Goal: Use online tool/utility: Utilize a website feature to perform a specific function

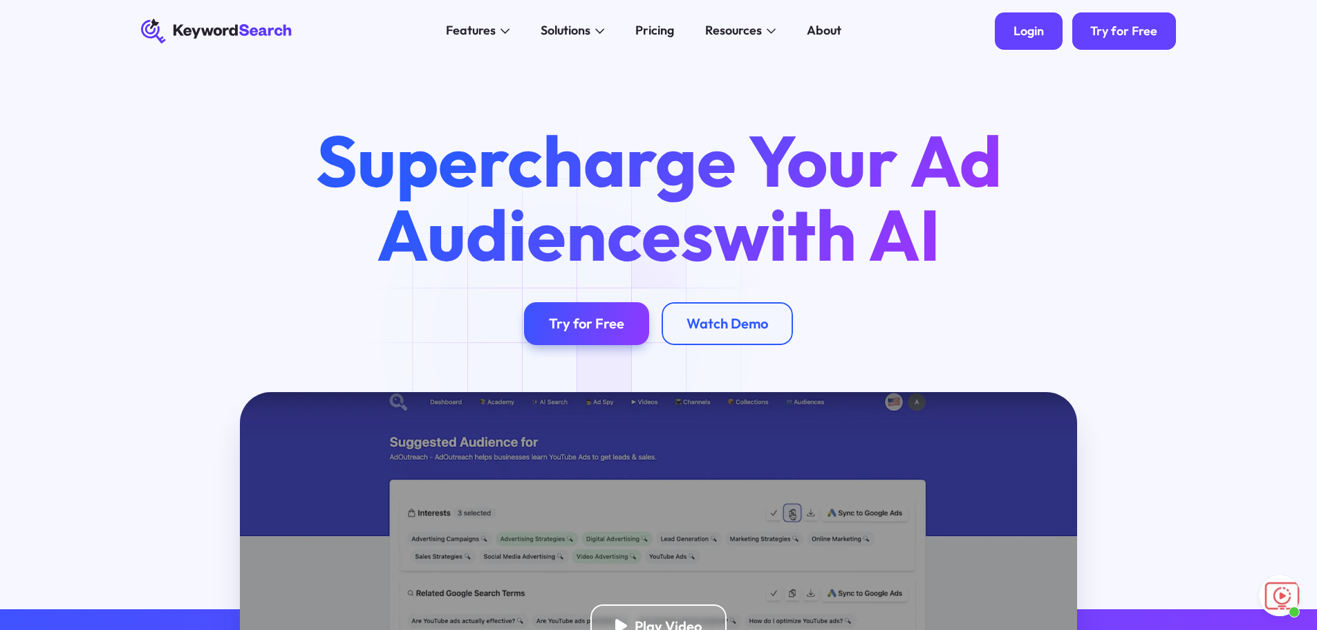
click at [1035, 37] on div "Login" at bounding box center [1029, 31] width 30 height 15
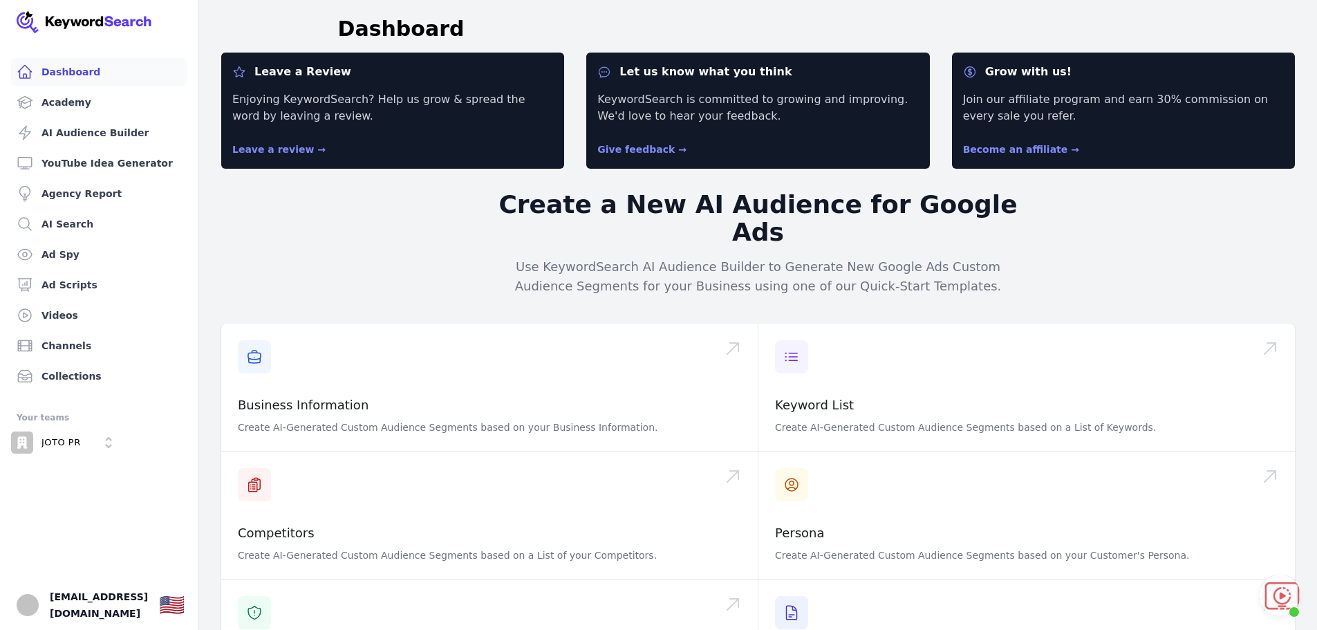
click at [1273, 595] on span "Open chat" at bounding box center [1279, 595] width 41 height 41
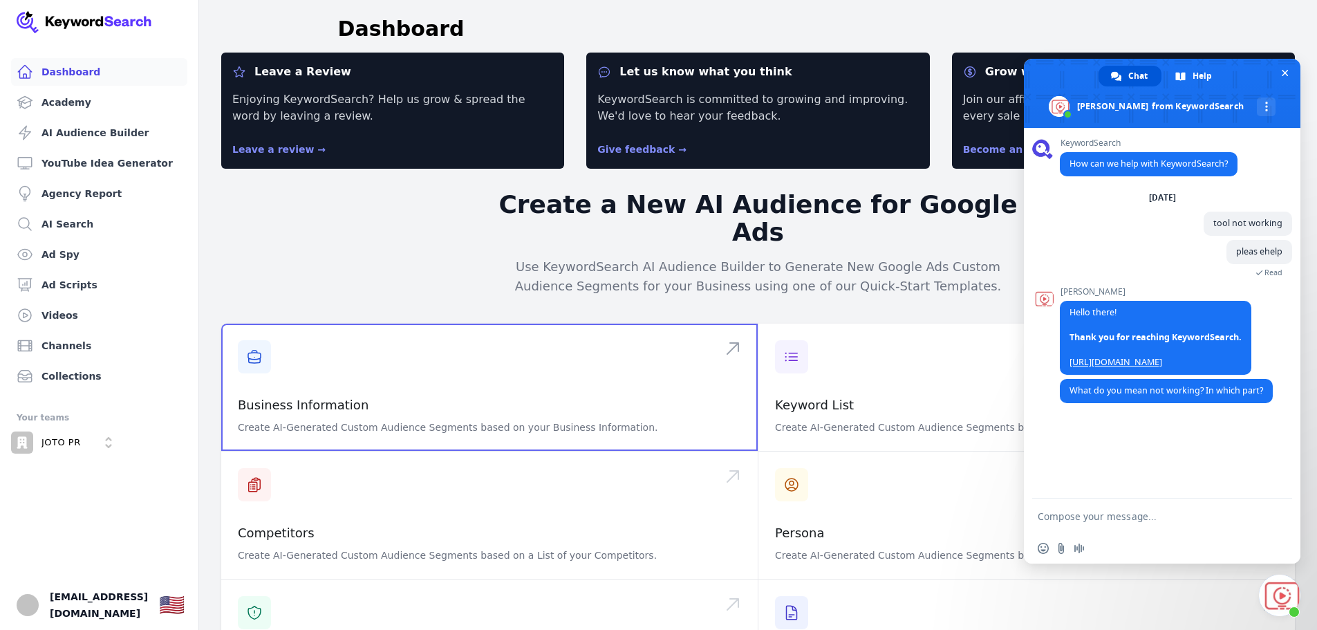
click at [295, 343] on span at bounding box center [489, 387] width 537 height 127
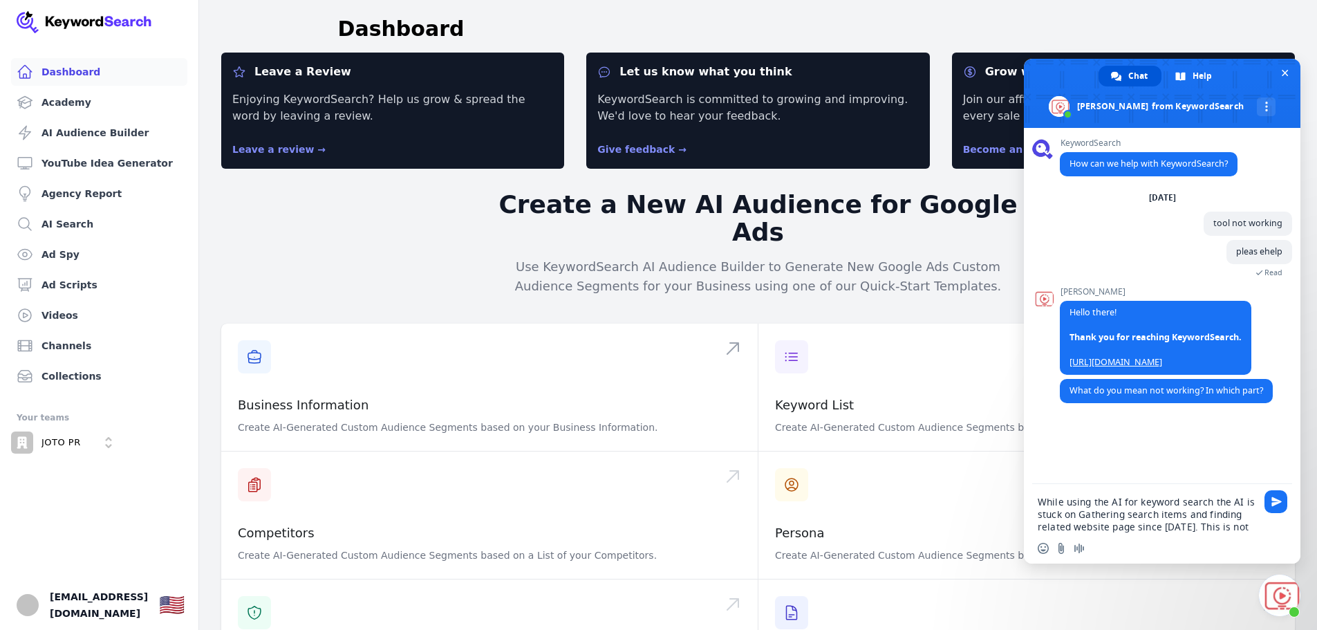
type textarea "While using the AI for keyword search the AI is stuck on Gathering search items…"
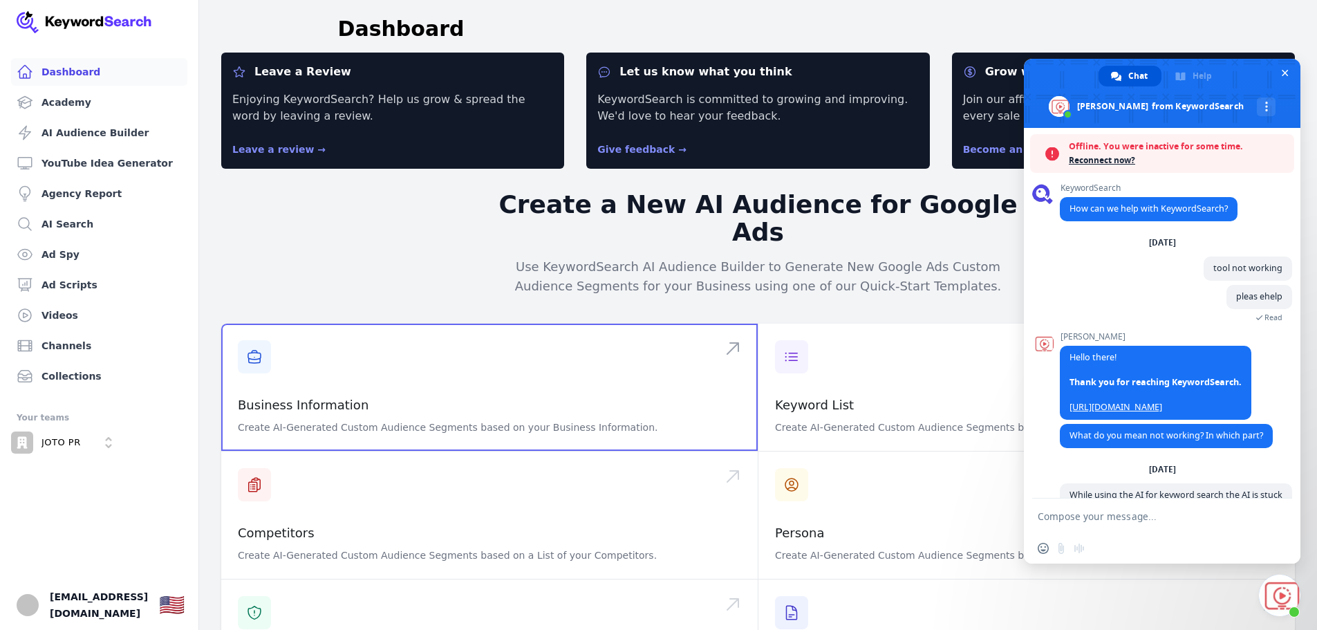
scroll to position [55, 0]
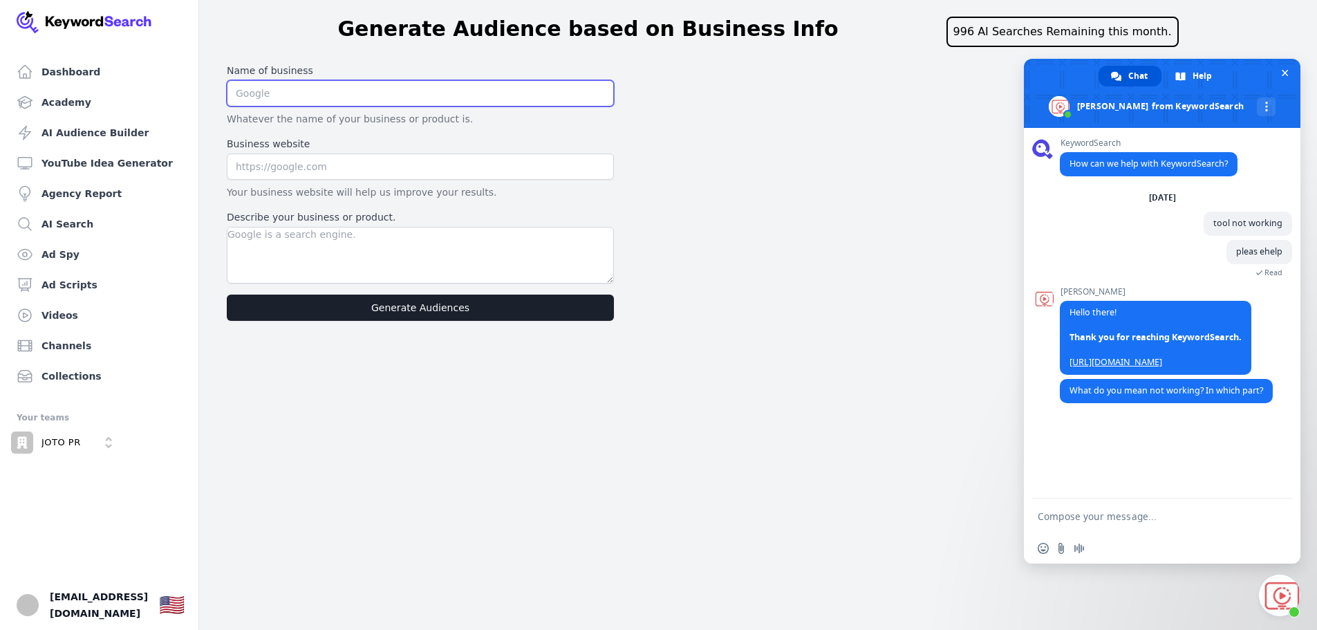
click at [319, 93] on input "text" at bounding box center [420, 93] width 387 height 26
type input "JOTO PR Disruptors"
click at [340, 156] on input "text" at bounding box center [420, 167] width 387 height 26
type input "www.jotopr.com"
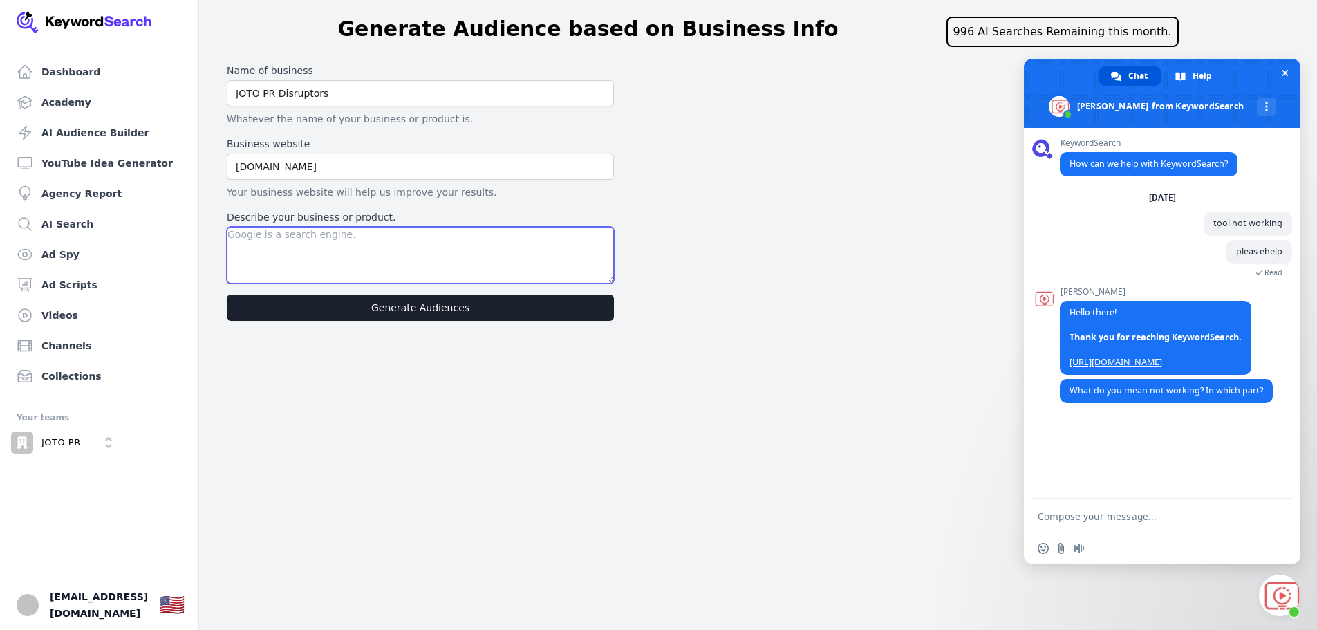
click at [355, 243] on textarea "Describe your business or product." at bounding box center [420, 255] width 387 height 57
click at [1109, 520] on textarea "Compose your message..." at bounding box center [1147, 516] width 219 height 12
click at [262, 234] on textarea "Describe your business or product." at bounding box center [420, 255] width 387 height 57
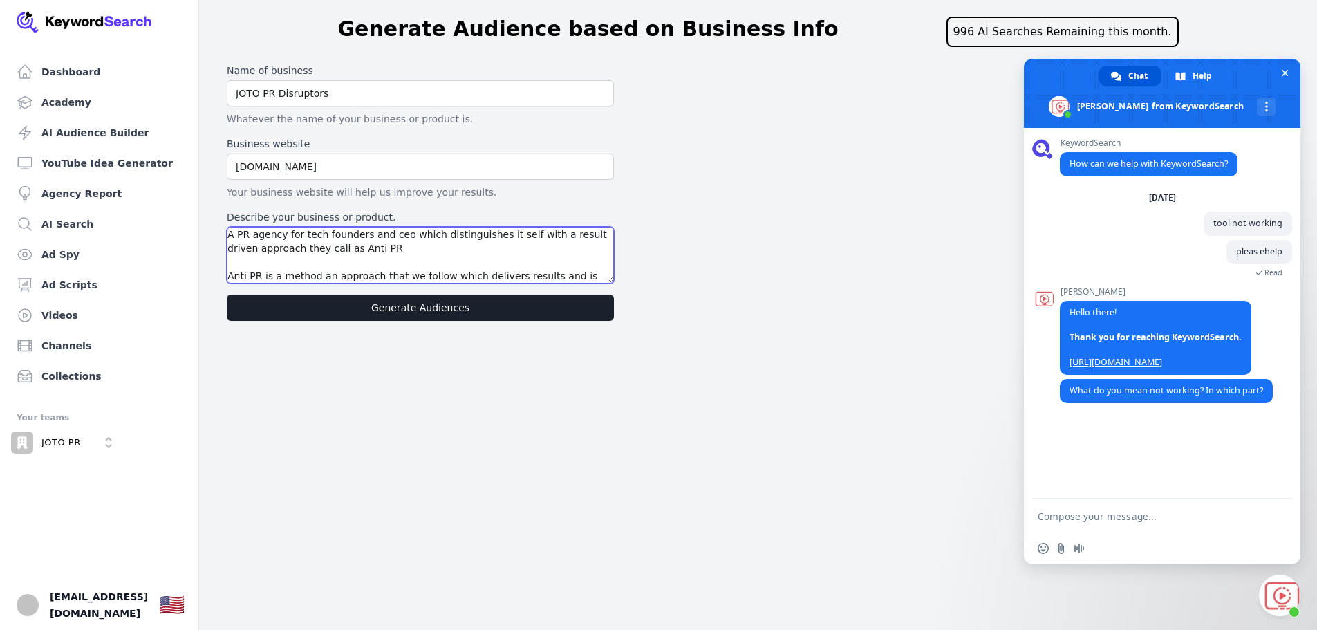
scroll to position [14, 0]
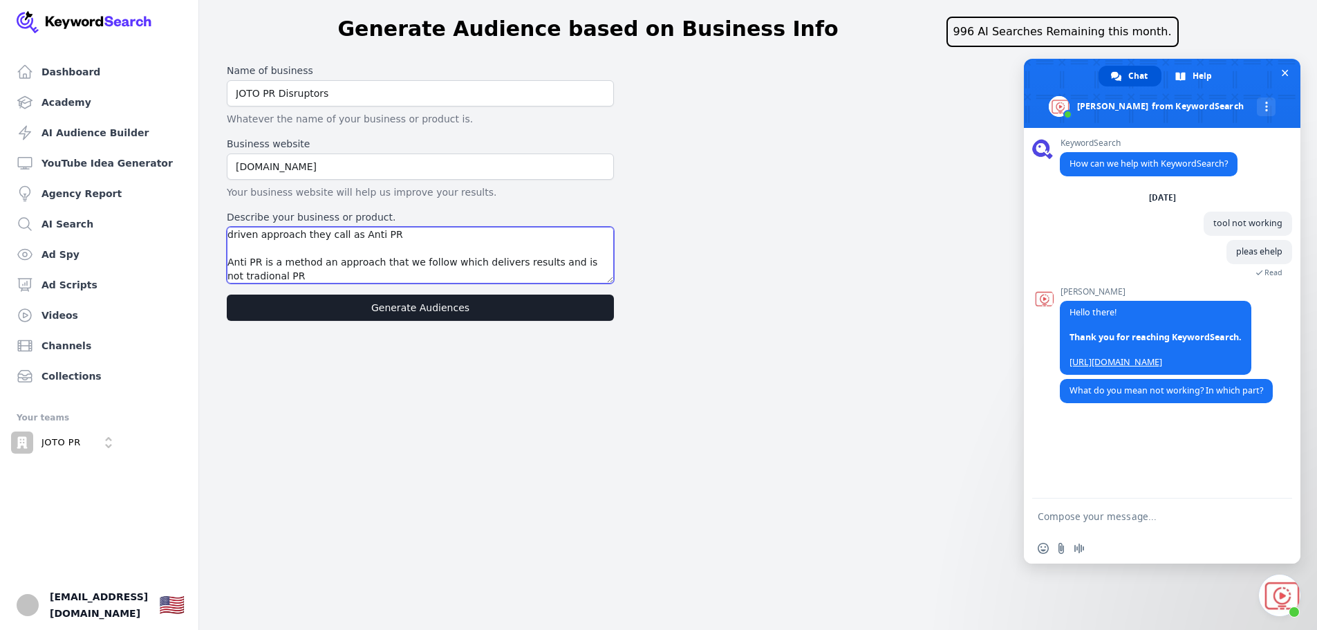
type textarea "A PR agency for tech founders and ceo which distinguishes it self with a result…"
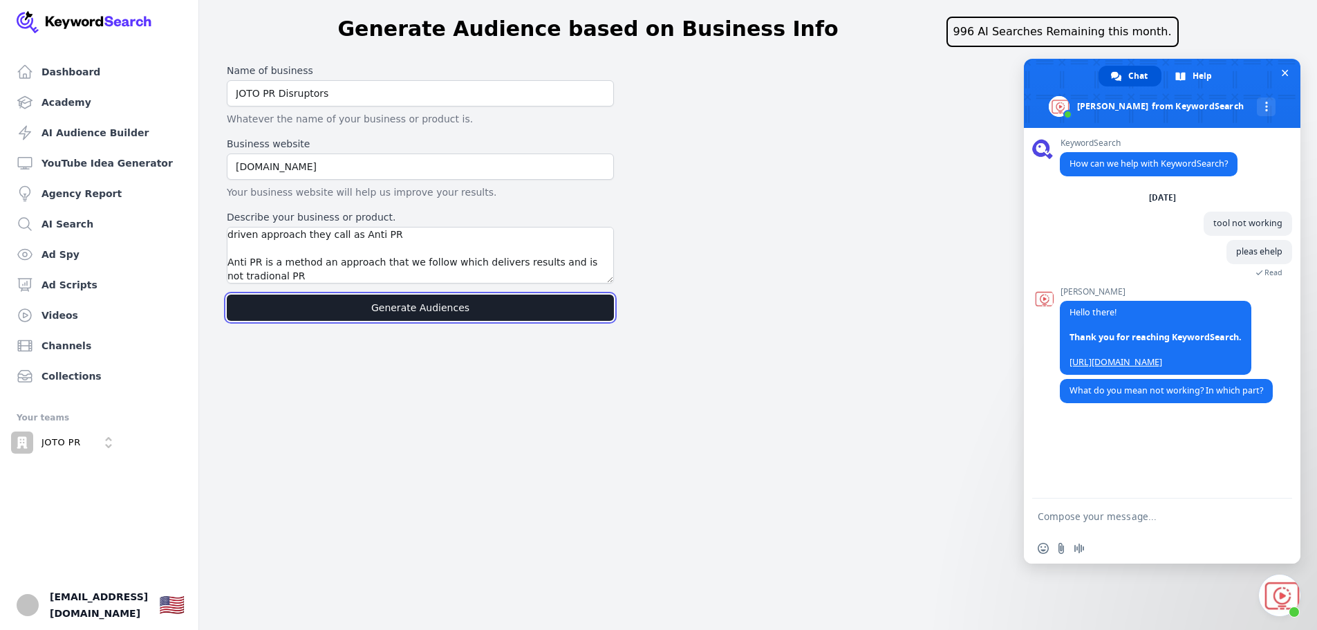
click at [364, 316] on button "Generate Audiences" at bounding box center [420, 308] width 387 height 26
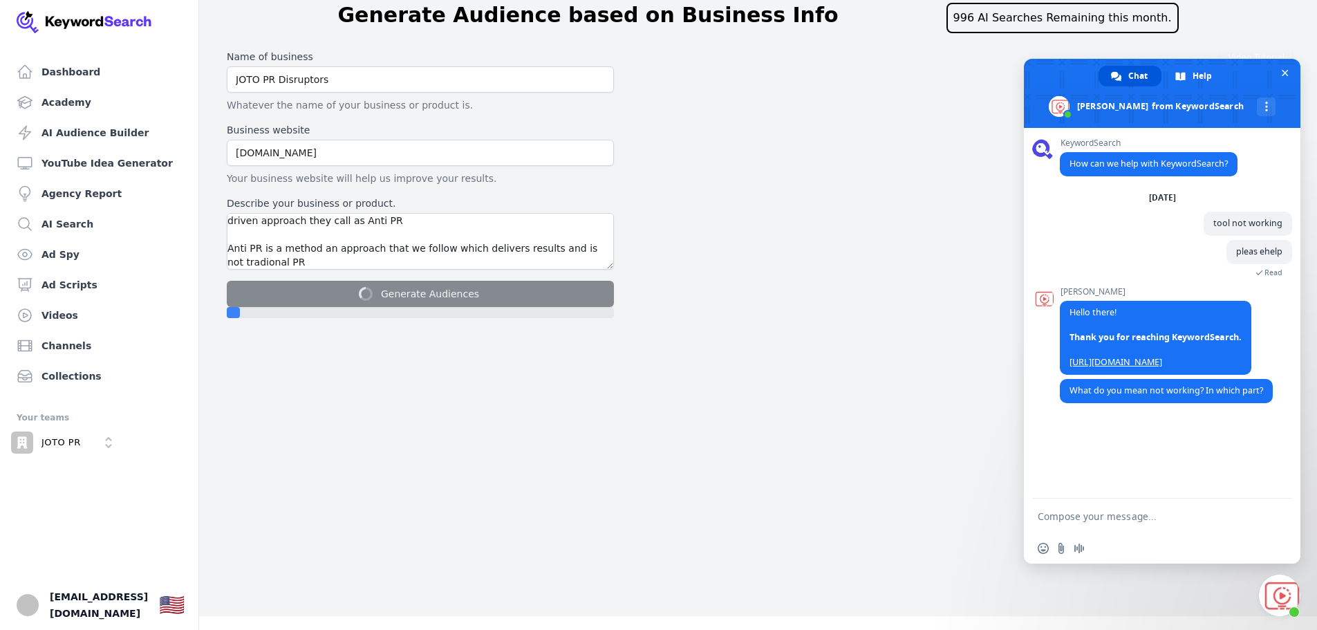
scroll to position [17, 0]
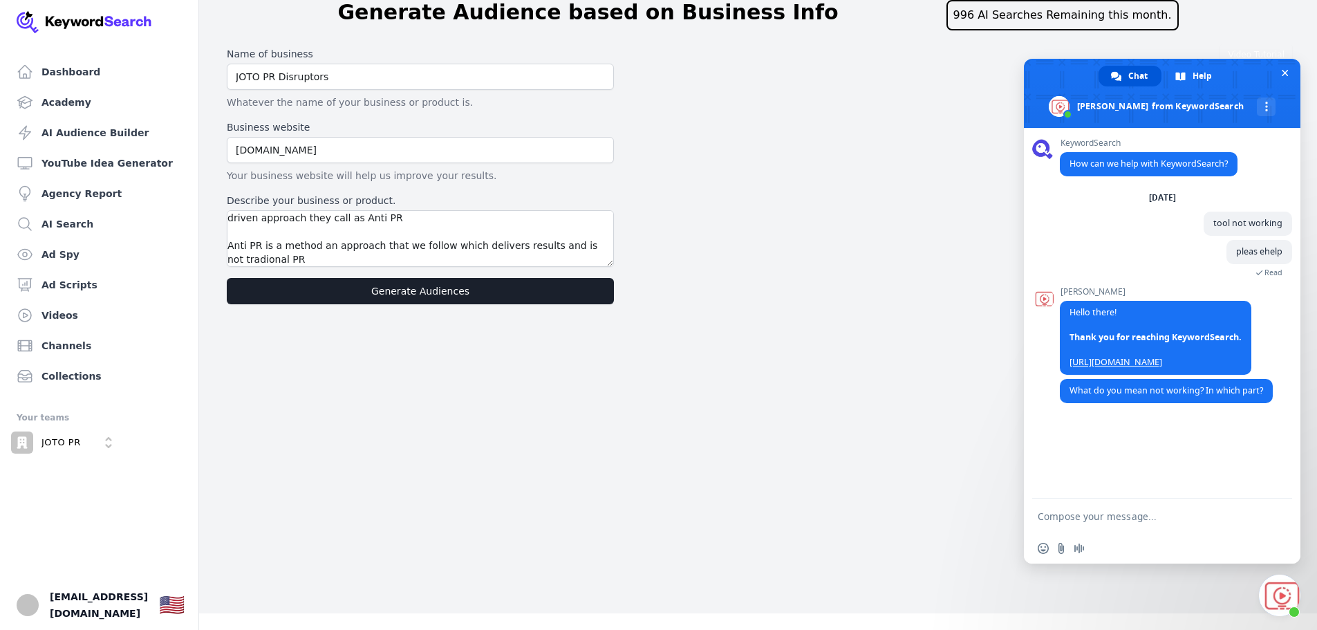
click at [1119, 521] on textarea "Compose your message..." at bounding box center [1147, 516] width 219 height 12
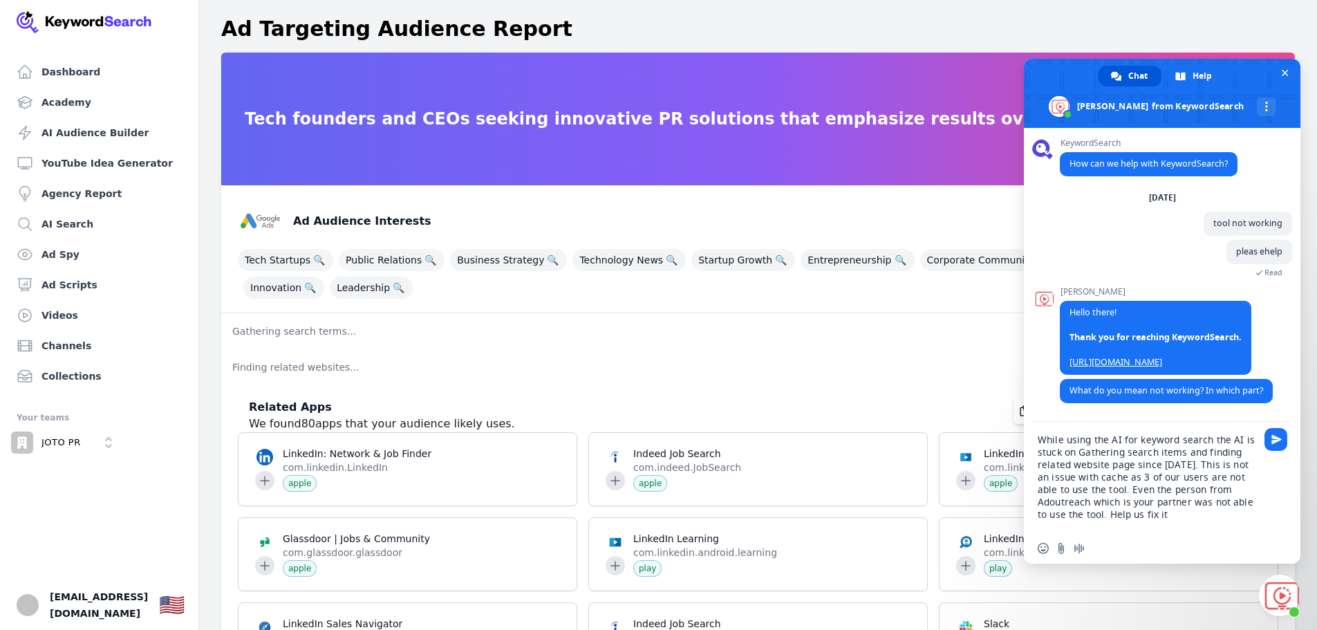
type textarea "While using the AI for keyword search the AI is stuck on Gathering search items…"
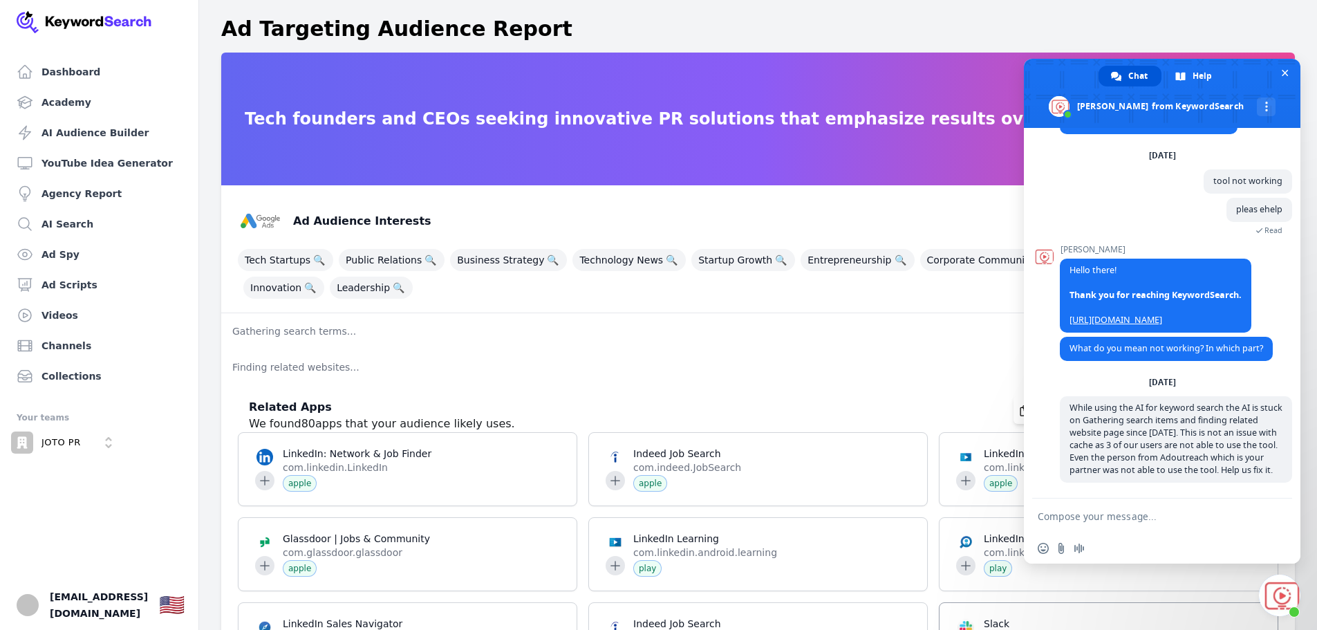
scroll to position [55, 0]
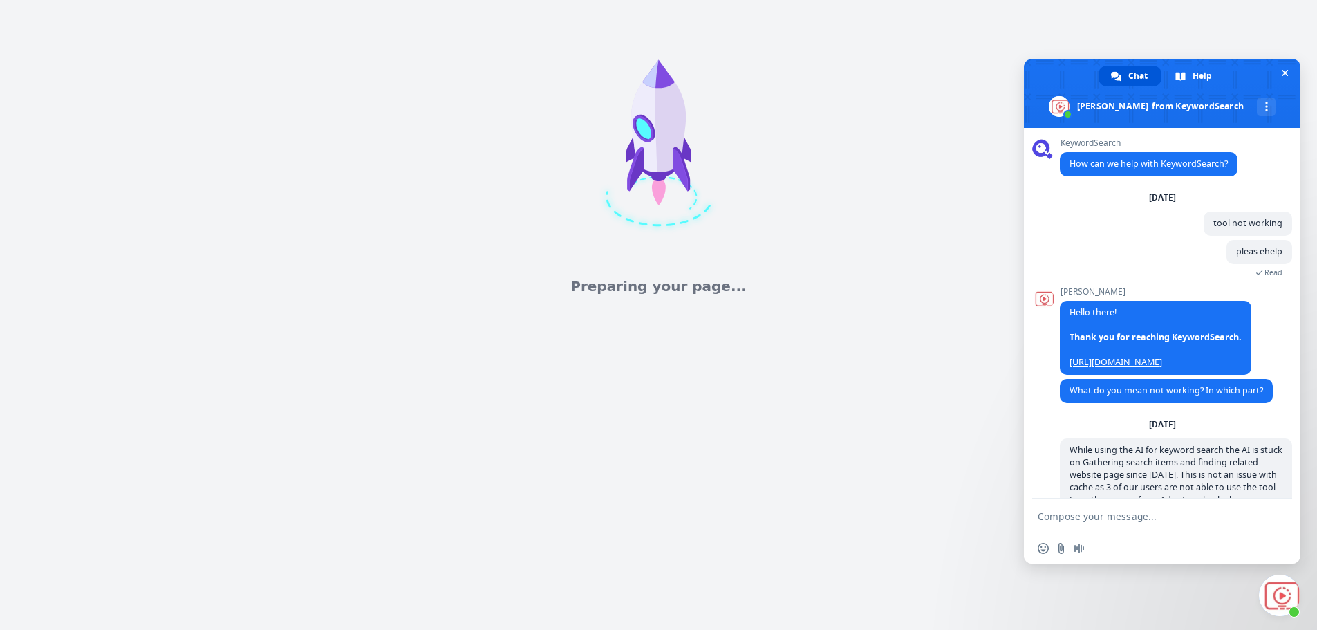
scroll to position [55, 0]
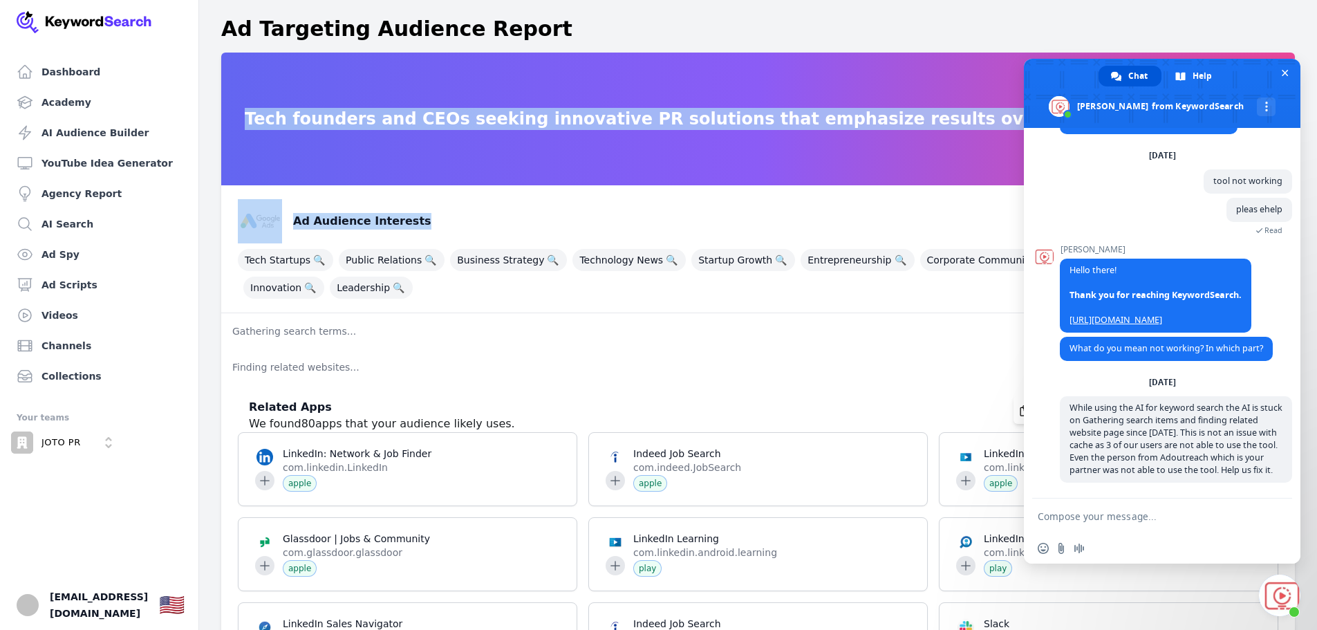
drag, startPoint x: 204, startPoint y: 66, endPoint x: 483, endPoint y: 231, distance: 323.7
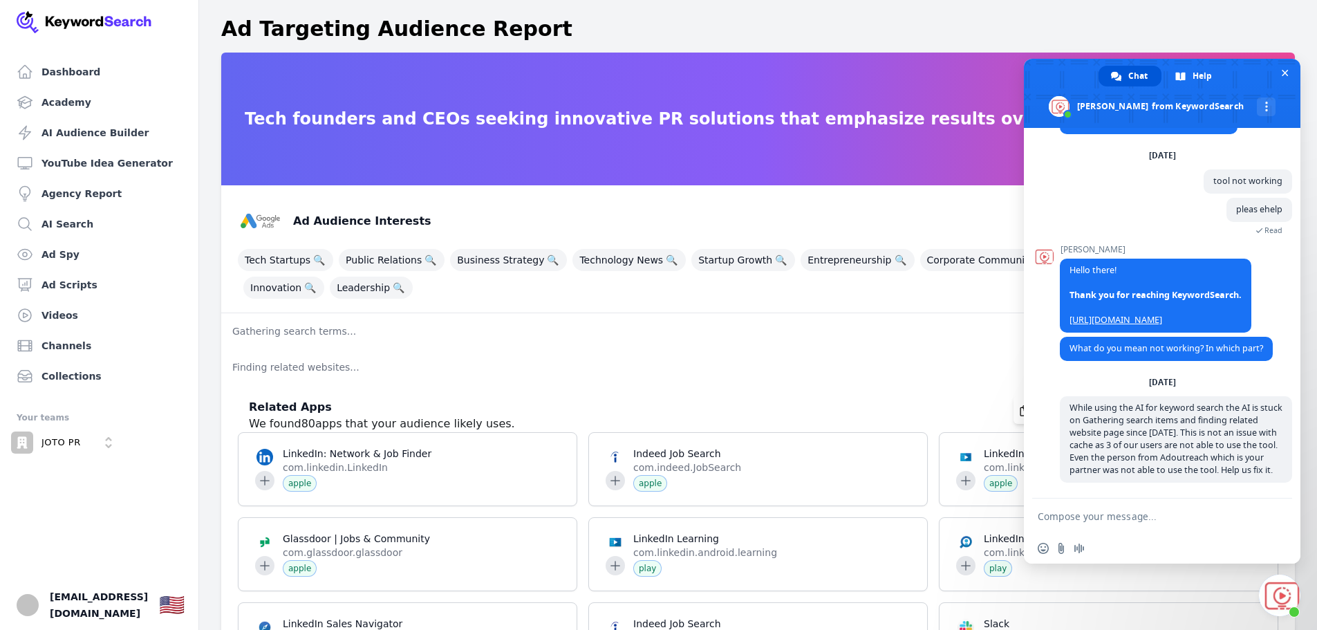
click at [1118, 510] on textarea "Compose your message..." at bounding box center [1147, 516] width 219 height 12
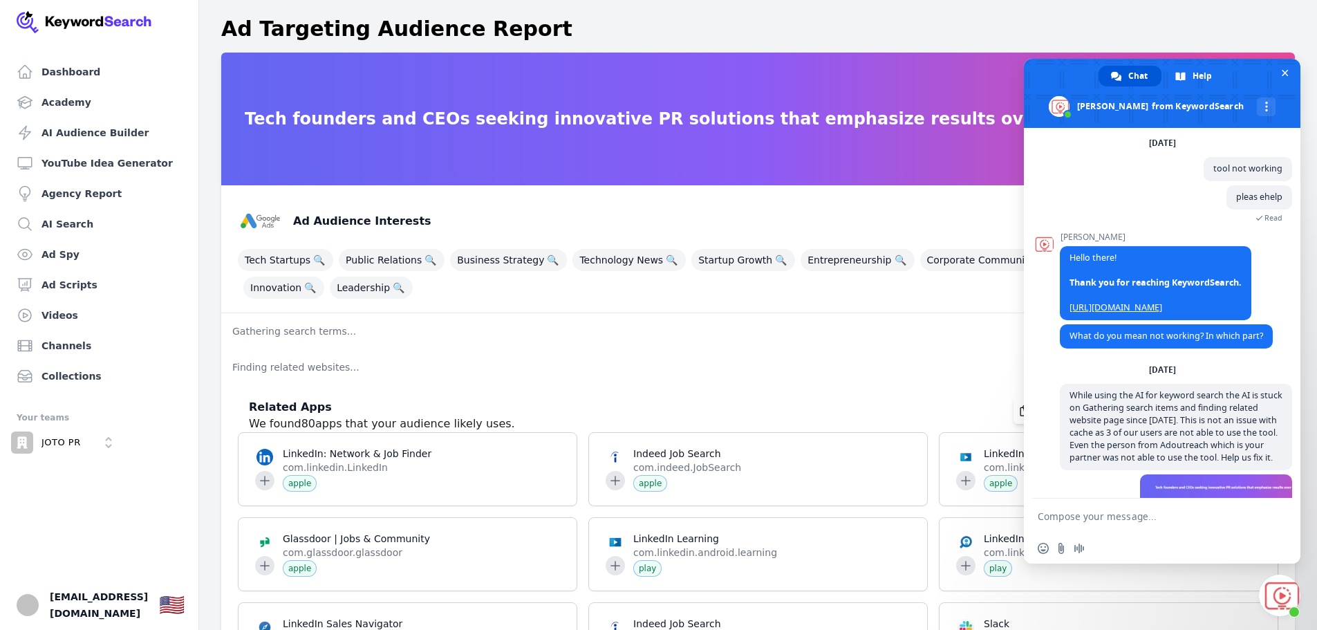
scroll to position [142, 0]
